Goal: Task Accomplishment & Management: Manage account settings

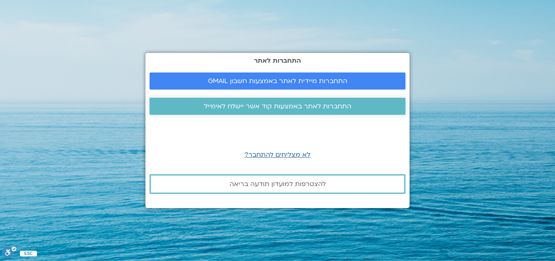
click at [251, 104] on span "התחברות לאתר באמצעות קוד אשר יישלח לאימייל" at bounding box center [278, 105] width 148 height 7
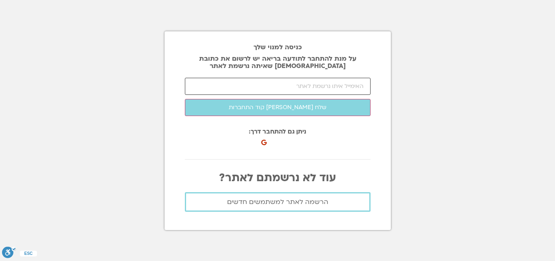
click at [271, 89] on input "email" at bounding box center [278, 86] width 186 height 17
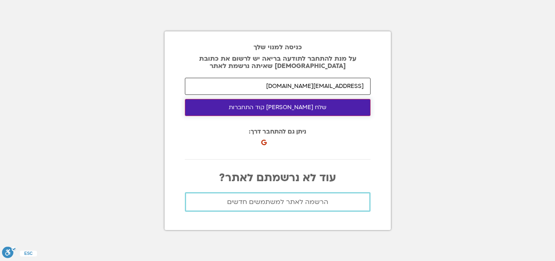
type input "goodeye.p@gmail.com"
click at [245, 110] on button "שלח לי קוד התחברות" at bounding box center [278, 107] width 186 height 17
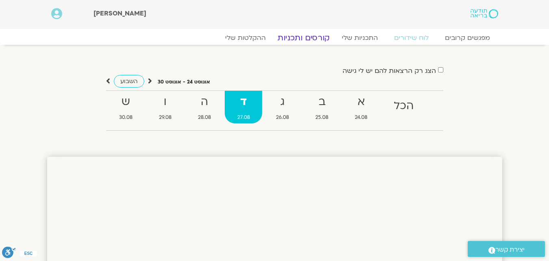
click at [302, 37] on link "קורסים ותכניות" at bounding box center [304, 38] width 72 height 10
click at [365, 39] on link "התכניות שלי" at bounding box center [359, 38] width 63 height 10
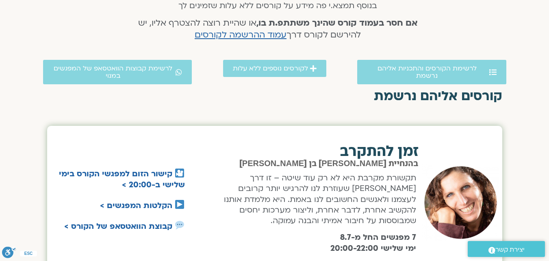
scroll to position [163, 0]
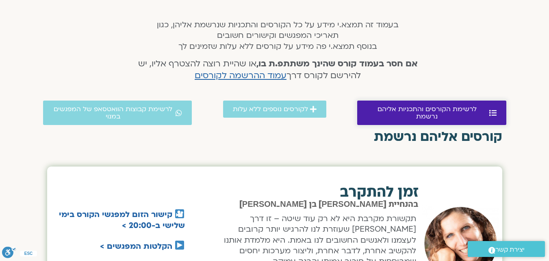
click at [468, 116] on span "לרשימת הקורסים והתכניות אליהם נרשמת" at bounding box center [427, 112] width 120 height 15
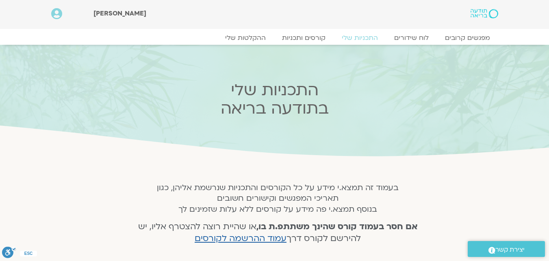
scroll to position [163, 0]
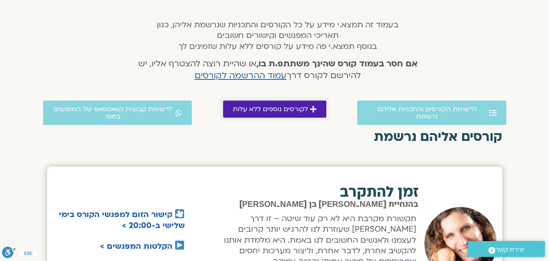
click at [278, 107] on span "לקורסים נוספים ללא עלות" at bounding box center [270, 108] width 75 height 7
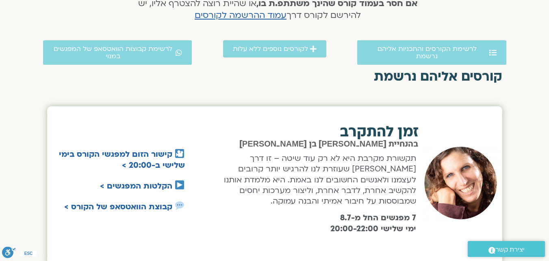
scroll to position [101, 0]
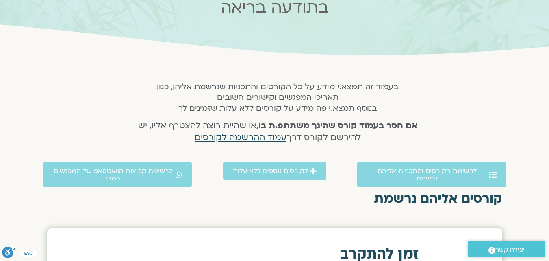
click at [263, 139] on span "עמוד ההרשמה לקורסים" at bounding box center [241, 137] width 92 height 12
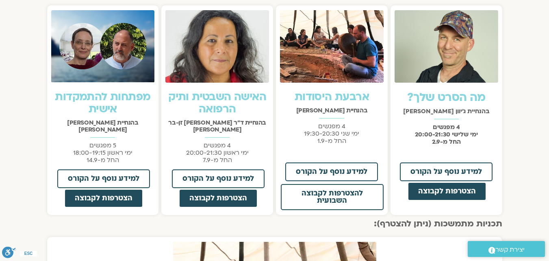
scroll to position [3, 0]
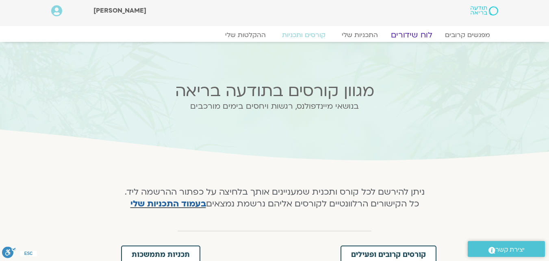
click at [418, 33] on link "לוח שידורים" at bounding box center [411, 35] width 61 height 10
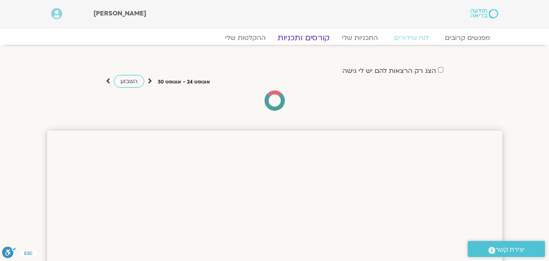
click at [295, 35] on link "קורסים ותכניות" at bounding box center [304, 38] width 72 height 10
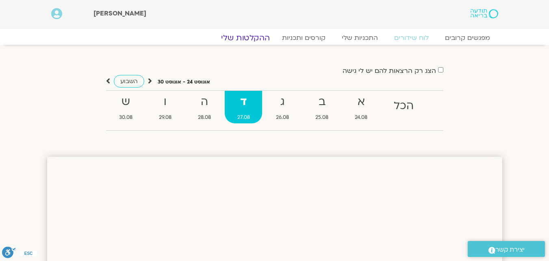
click at [255, 39] on link "ההקלטות שלי" at bounding box center [245, 38] width 68 height 10
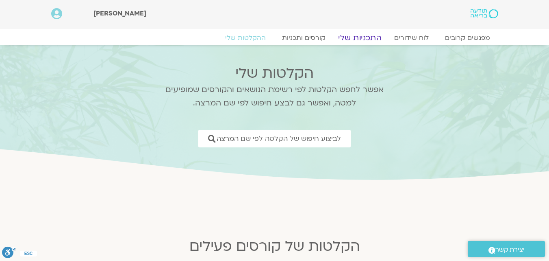
click at [358, 40] on link "התכניות שלי" at bounding box center [359, 38] width 63 height 10
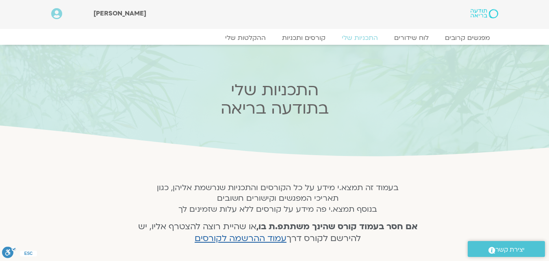
click at [62, 7] on div "Main Menu אזור אישי הזמנות התנתקות פרטי המורה הוספת אירוע" at bounding box center [68, 14] width 42 height 21
drag, startPoint x: 62, startPoint y: 7, endPoint x: 61, endPoint y: 11, distance: 4.1
click at [62, 7] on div "Main Menu אזור אישי הזמנות התנתקות פרטי המורה הוספת אירוע" at bounding box center [68, 14] width 42 height 21
click at [60, 16] on icon at bounding box center [56, 13] width 11 height 11
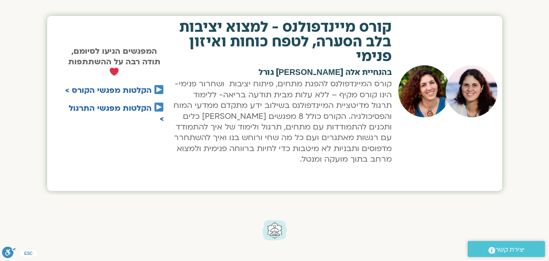
scroll to position [244, 0]
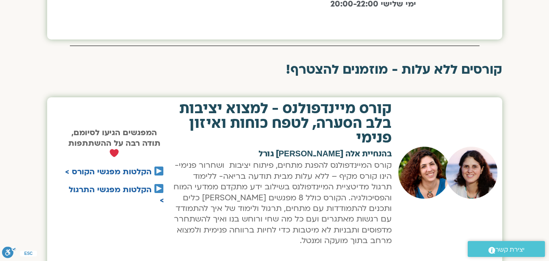
scroll to position [244, 0]
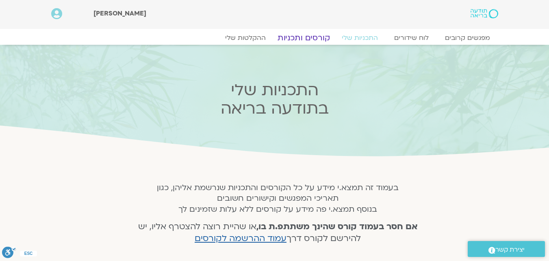
click at [299, 35] on link "קורסים ותכניות" at bounding box center [304, 38] width 72 height 10
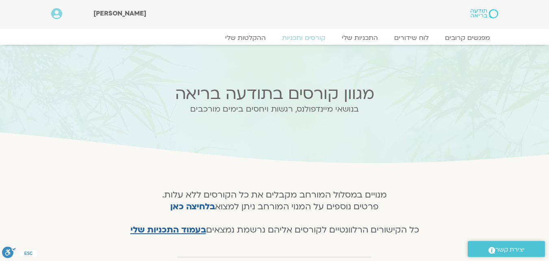
click at [54, 13] on icon at bounding box center [56, 13] width 11 height 11
click at [59, 18] on icon at bounding box center [56, 13] width 11 height 11
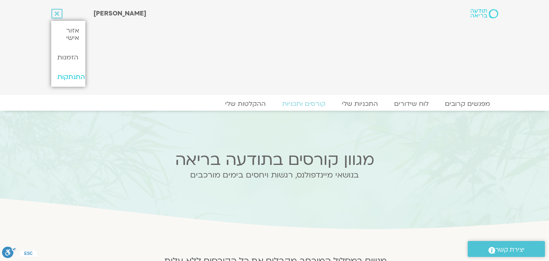
click at [68, 73] on link "התנתקות" at bounding box center [68, 77] width 34 height 20
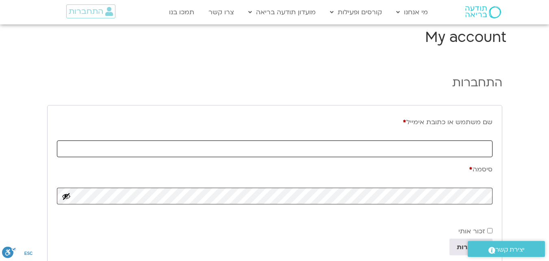
click at [446, 152] on input "שם משתמש או כתובת אימייל * חובה" at bounding box center [275, 148] width 436 height 17
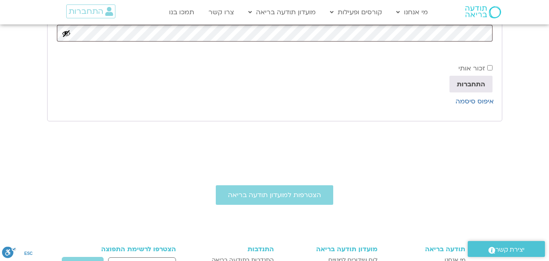
scroll to position [81, 0]
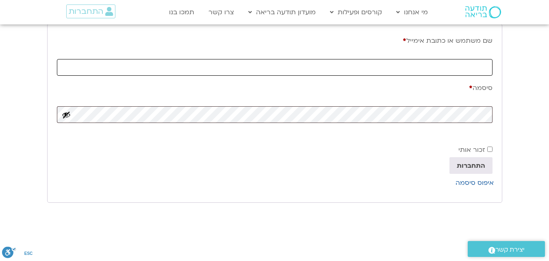
click at [472, 72] on input "שם משתמש או כתובת אימייל * חובה" at bounding box center [275, 67] width 436 height 17
type input "goodeye.p@gmail.com"
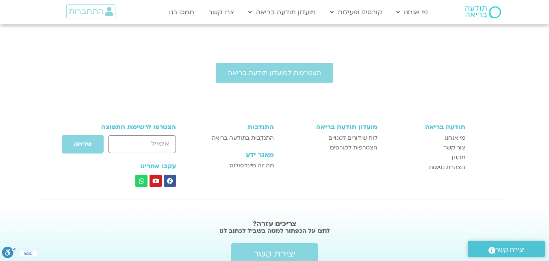
scroll to position [163, 0]
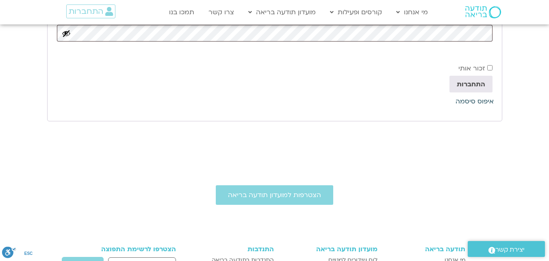
click at [471, 100] on link "איפוס סיסמה" at bounding box center [475, 101] width 38 height 9
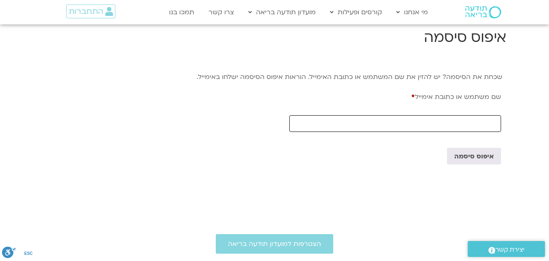
click at [467, 122] on input "שם משתמש או כתובת אימייל * חובה" at bounding box center [394, 123] width 211 height 17
type input "goodeye.p@gmail.com"
click at [460, 157] on button "איפוס סיסמה" at bounding box center [474, 156] width 54 height 16
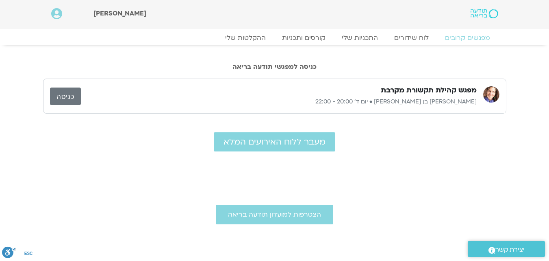
click at [63, 95] on link "כניסה" at bounding box center [65, 95] width 31 height 17
click at [365, 34] on link "התכניות שלי" at bounding box center [359, 38] width 63 height 10
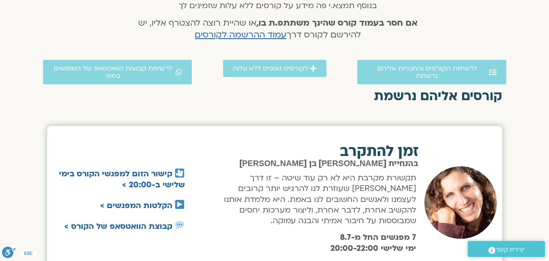
scroll to position [325, 0]
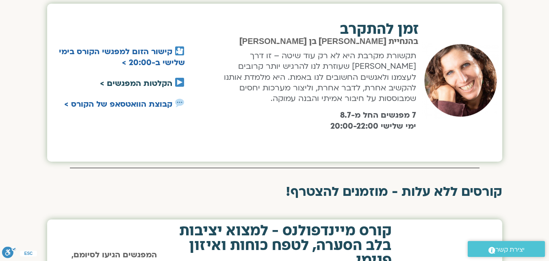
click at [126, 79] on link "הקלטות המפגשים >" at bounding box center [136, 83] width 72 height 11
